Goal: Transaction & Acquisition: Obtain resource

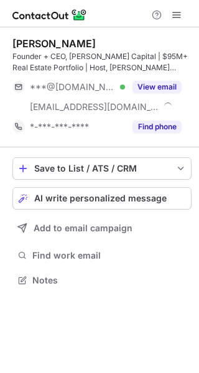
scroll to position [271, 199]
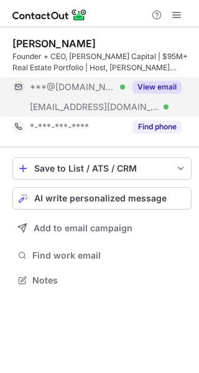
click at [138, 85] on button "View email" at bounding box center [157, 87] width 49 height 12
